Goal: Transaction & Acquisition: Purchase product/service

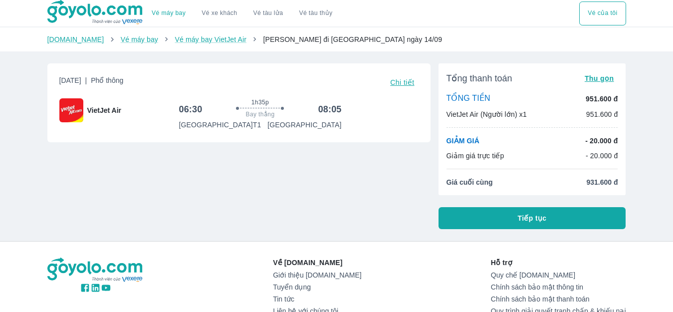
click at [544, 217] on span "Tiếp tục" at bounding box center [532, 218] width 29 height 10
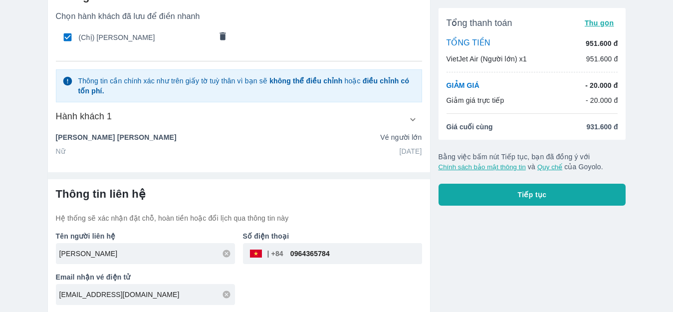
scroll to position [59, 0]
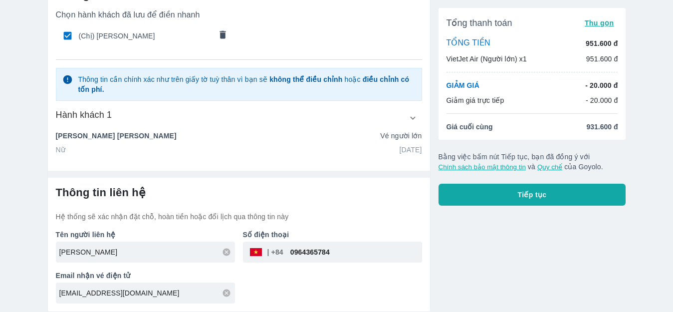
drag, startPoint x: 242, startPoint y: 172, endPoint x: 245, endPoint y: 157, distance: 15.2
click at [244, 168] on div at bounding box center [239, 170] width 382 height 15
click at [254, 128] on div "Hành khách 1 Họ (không dấu) NGUYEN Tên đệm và tên (không dấu) THI HUONG Ngày si…" at bounding box center [239, 132] width 366 height 46
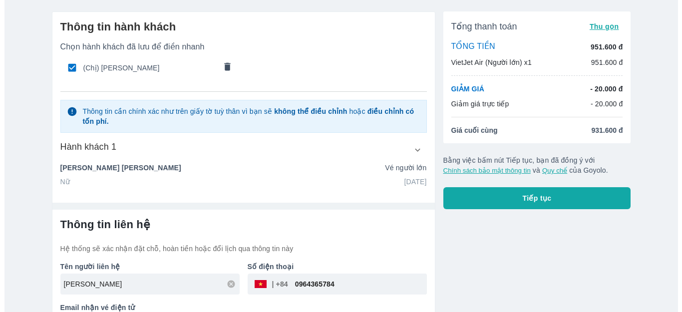
scroll to position [9, 0]
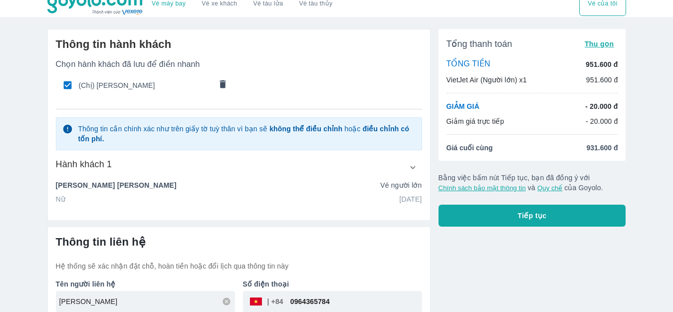
click at [507, 210] on button "Tiếp tục" at bounding box center [533, 216] width 188 height 22
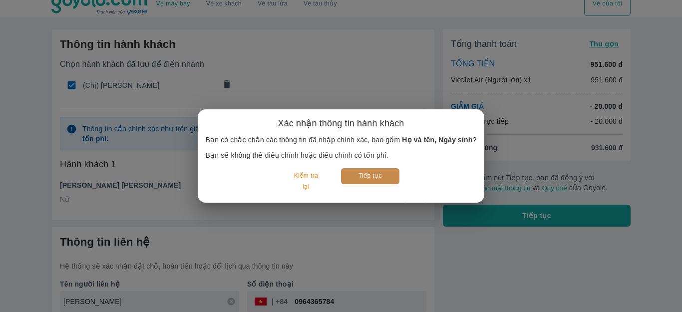
click at [368, 178] on button "Tiếp tục" at bounding box center [370, 175] width 58 height 15
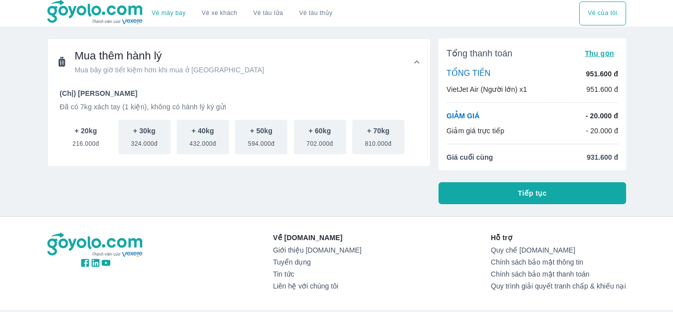
click at [84, 139] on span "216.000đ" at bounding box center [85, 142] width 26 height 12
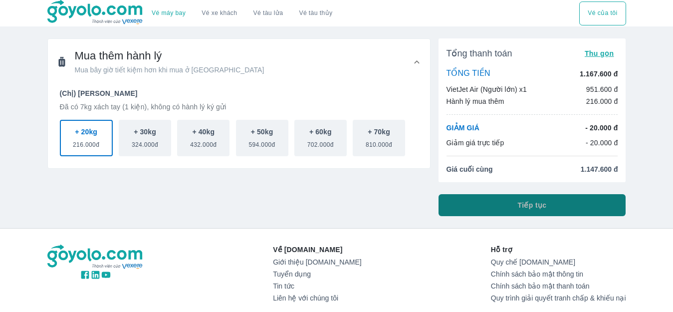
click at [527, 204] on span "Tiếp tục" at bounding box center [532, 205] width 29 height 10
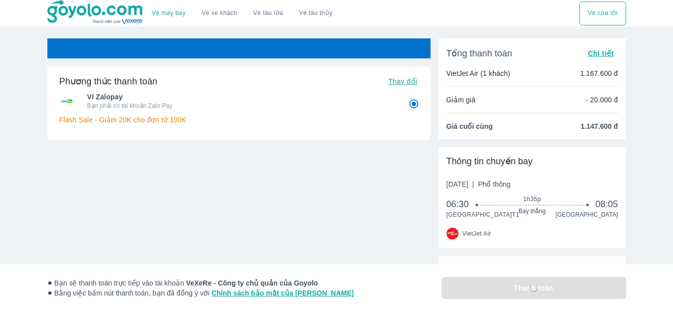
radio input "false"
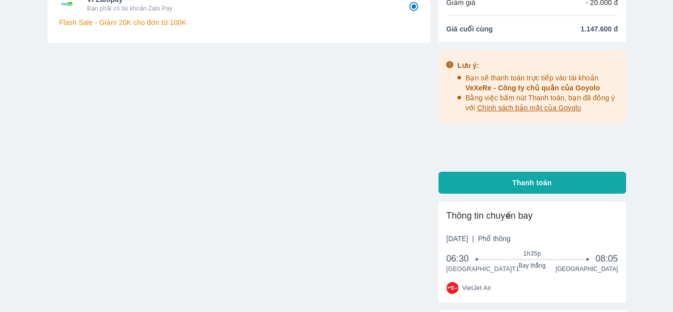
scroll to position [100, 0]
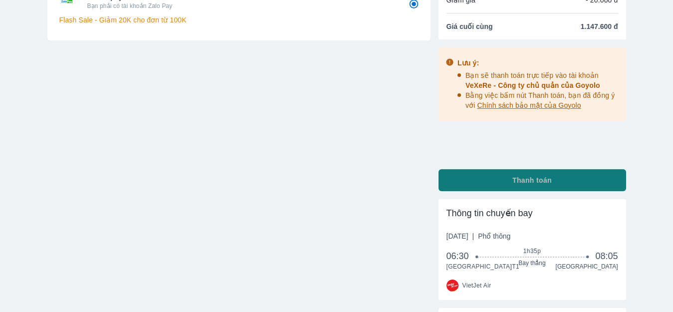
click at [524, 185] on span "Thanh toán" at bounding box center [531, 180] width 39 height 10
radio input "false"
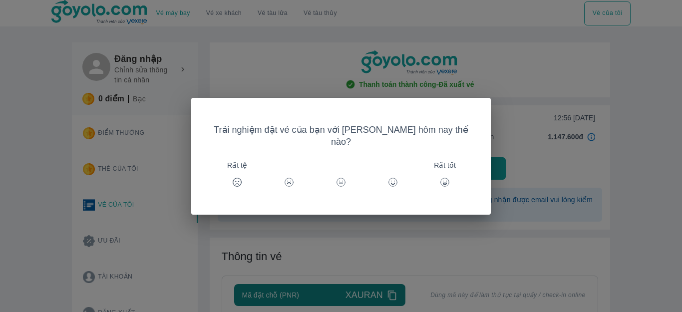
click at [511, 81] on div "Trải nghiệm đặt vé của bạn với Goyolo hôm nay thế nào? Rất tệ Rất tốt" at bounding box center [341, 156] width 682 height 312
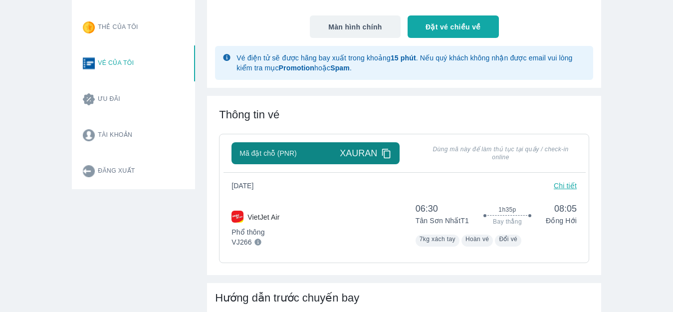
scroll to position [200, 0]
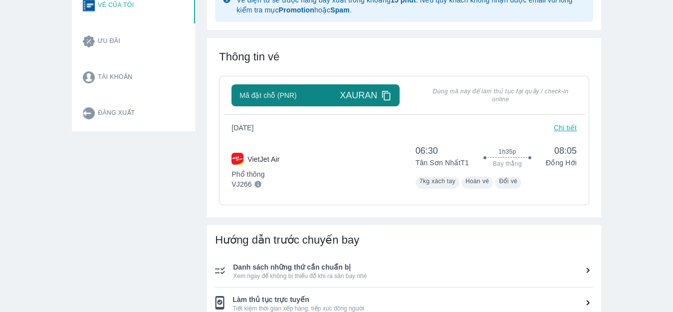
click at [384, 94] on icon at bounding box center [386, 95] width 8 height 9
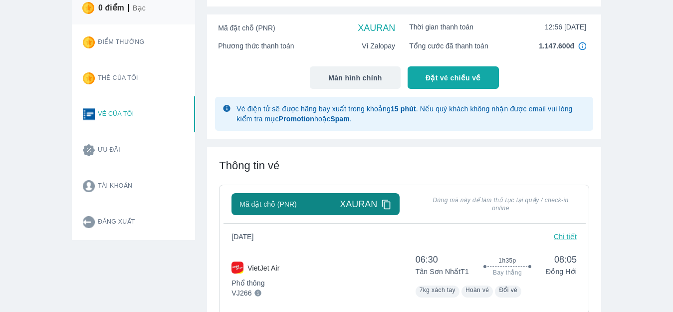
scroll to position [0, 0]
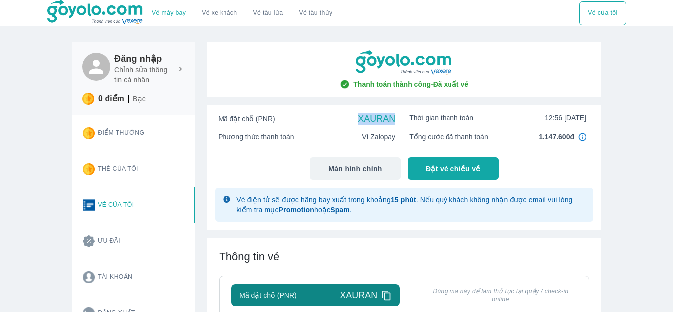
drag, startPoint x: 359, startPoint y: 117, endPoint x: 404, endPoint y: 117, distance: 44.9
click at [396, 118] on div "Mã đặt chỗ (PNR) XAURAN" at bounding box center [306, 118] width 191 height 19
copy span "XAURAN"
